Goal: Task Accomplishment & Management: Manage account settings

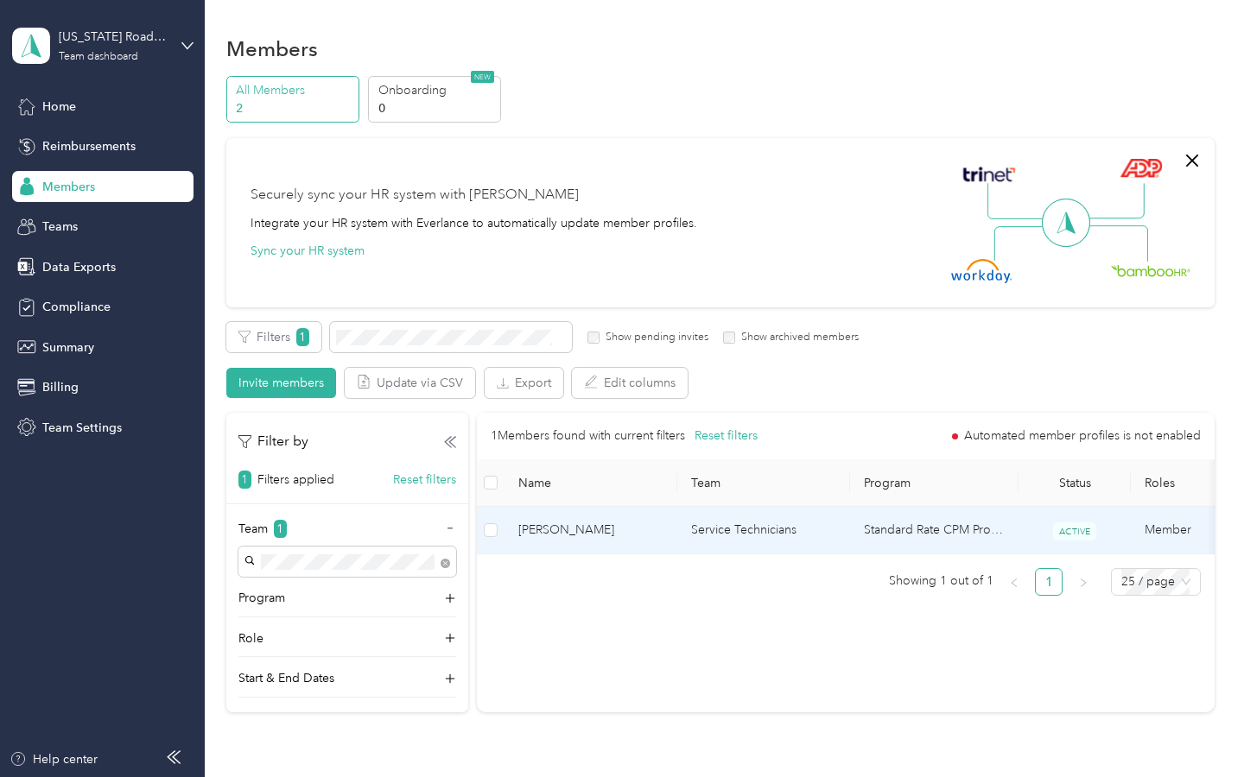
click at [587, 520] on td "[PERSON_NAME]" at bounding box center [591, 531] width 173 height 48
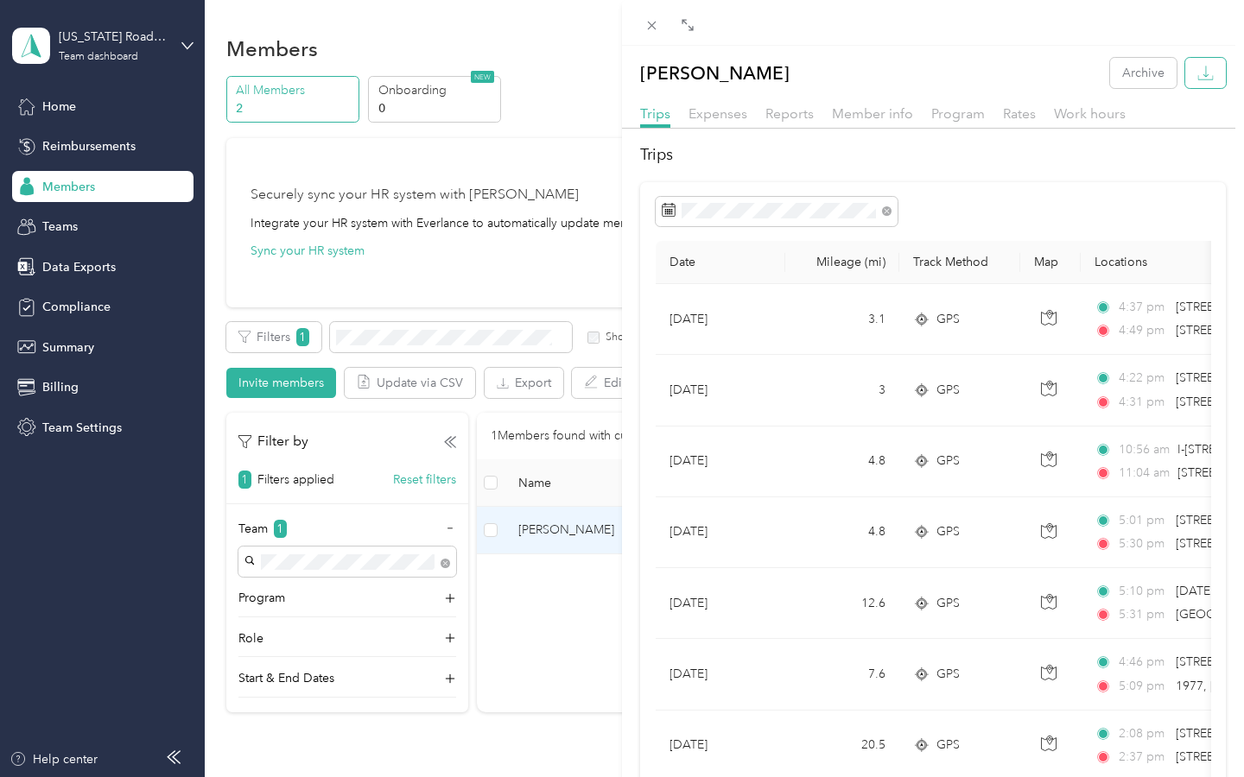
click at [1185, 68] on button "button" at bounding box center [1205, 73] width 41 height 30
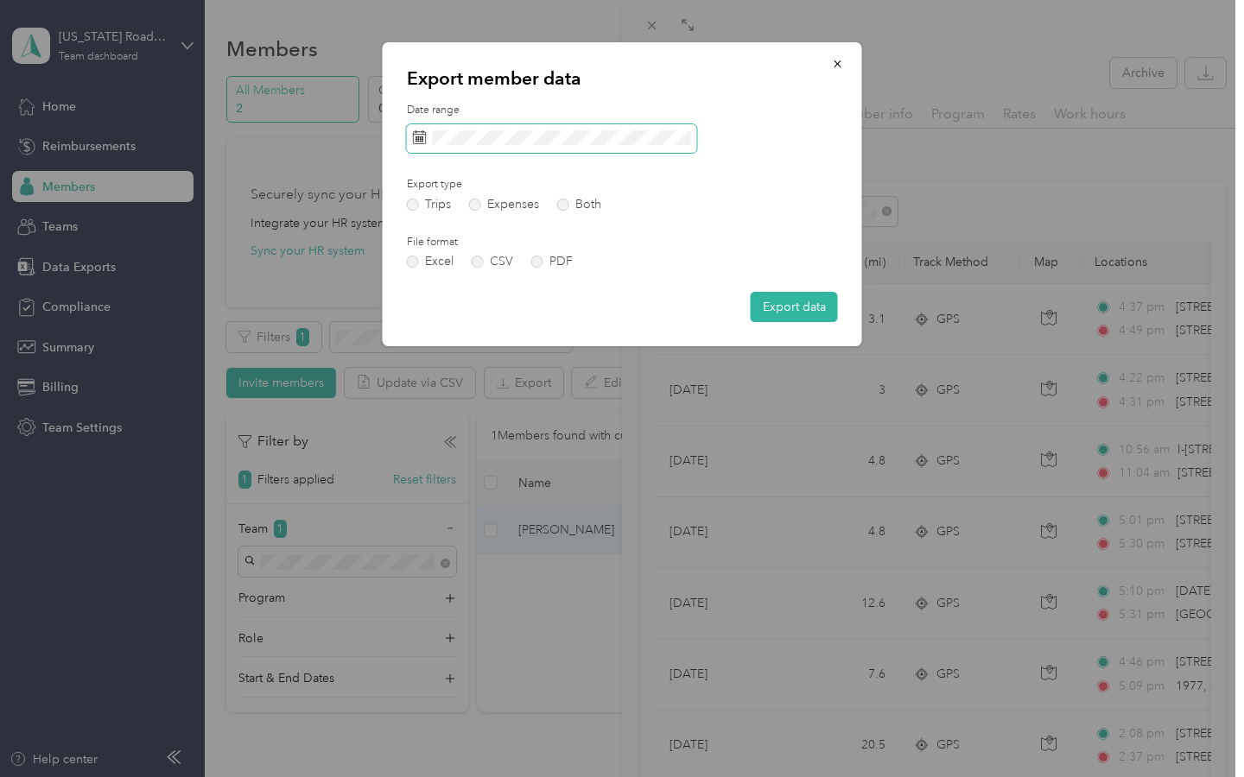
click at [479, 129] on span at bounding box center [552, 138] width 290 height 29
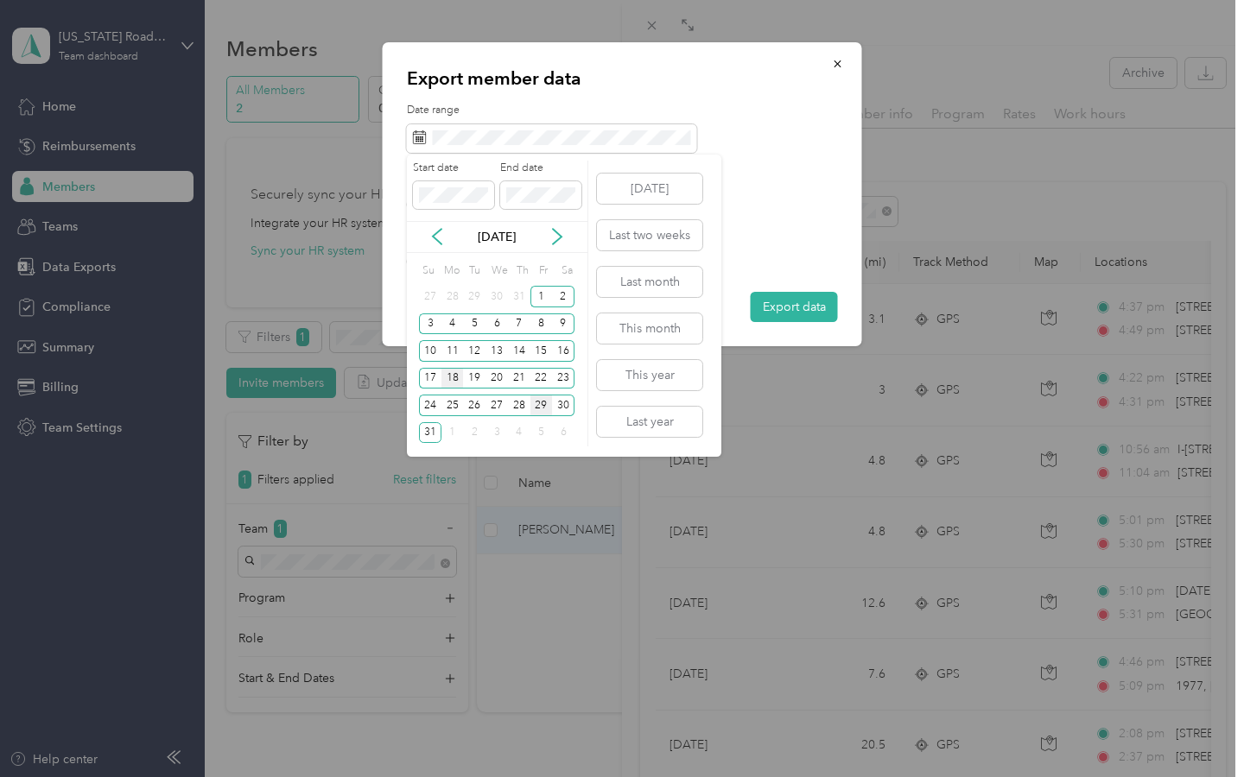
click at [458, 382] on div "18" at bounding box center [452, 379] width 22 height 22
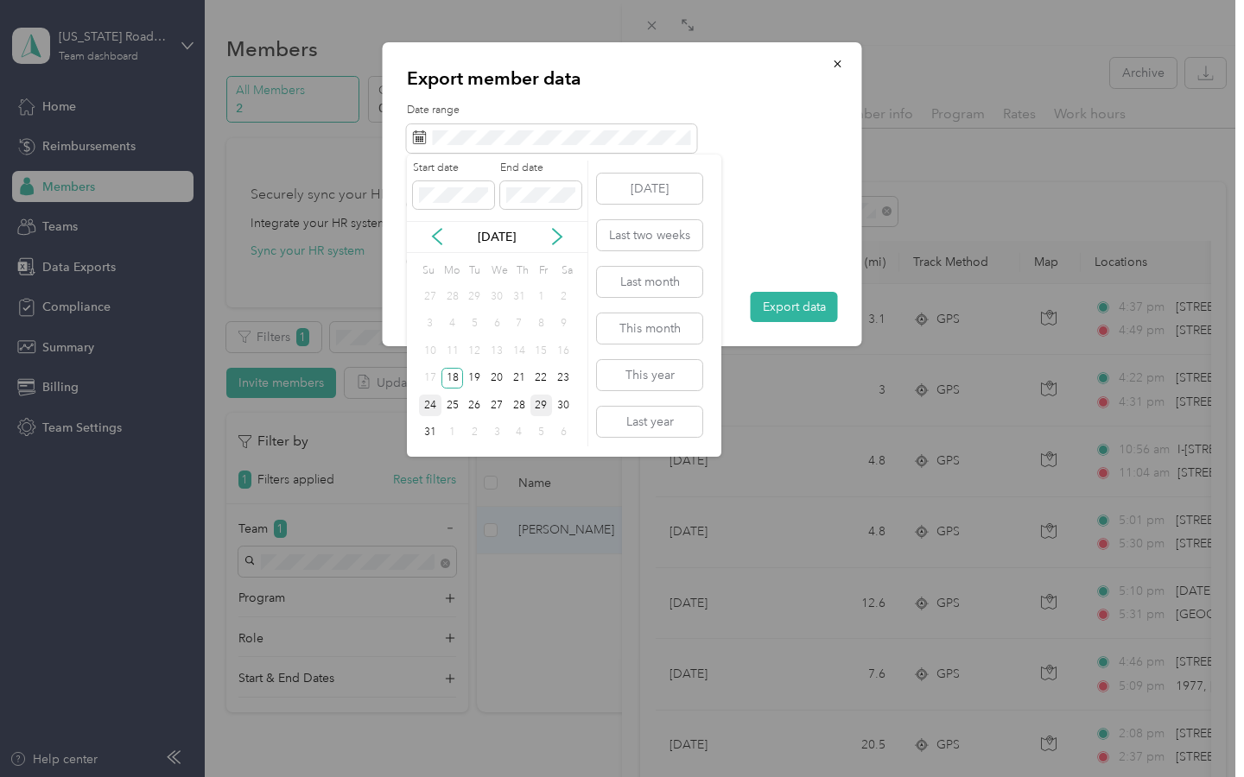
click at [431, 403] on div "24" at bounding box center [430, 406] width 22 height 22
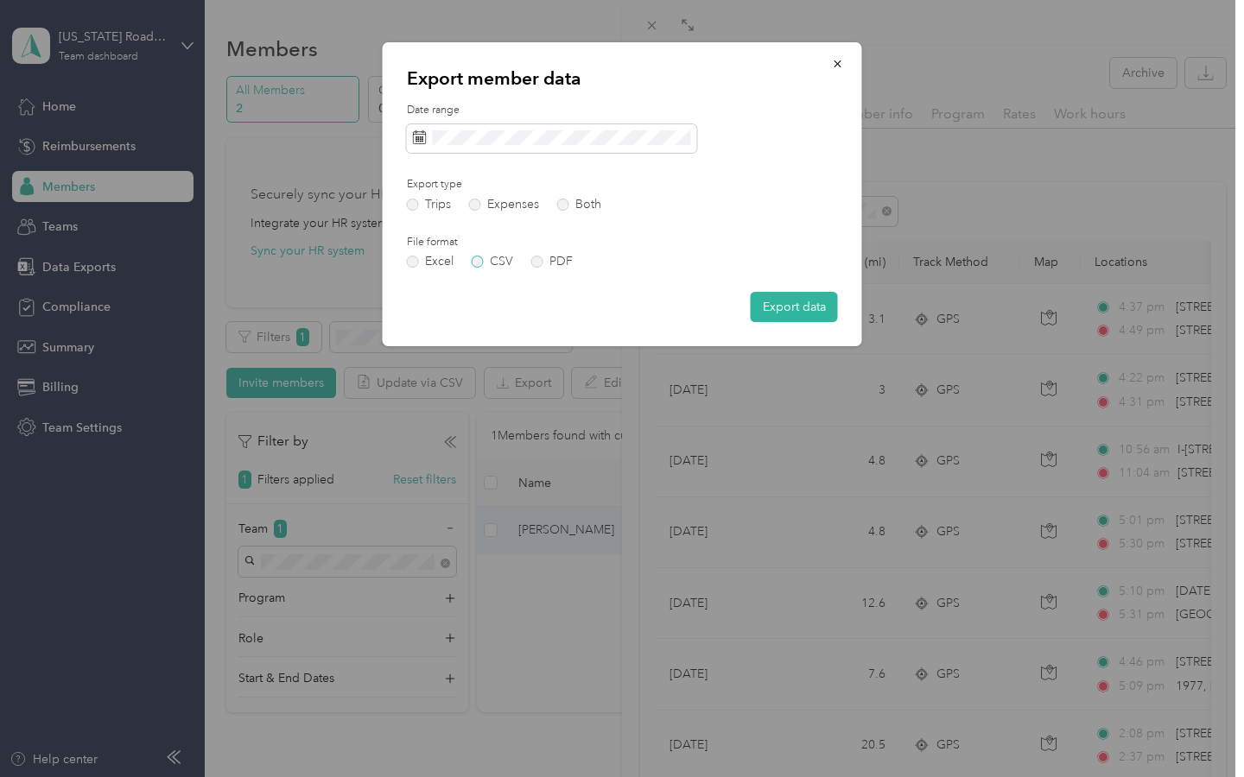
click at [472, 259] on label "CSV" at bounding box center [492, 262] width 41 height 12
click at [816, 327] on div "Export member data Date range Export type Trips Expenses Both File format Excel…" at bounding box center [622, 194] width 479 height 304
click at [803, 312] on button "Export data" at bounding box center [794, 307] width 87 height 30
